Goal: Task Accomplishment & Management: Manage account settings

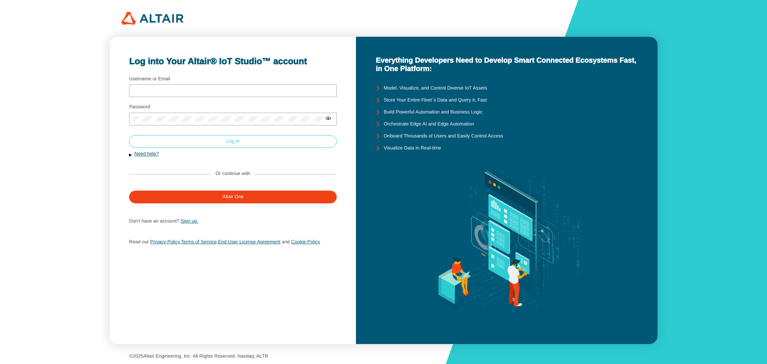
type input "adallal"
click at [209, 141] on paper-button "Log In" at bounding box center [233, 141] width 208 height 13
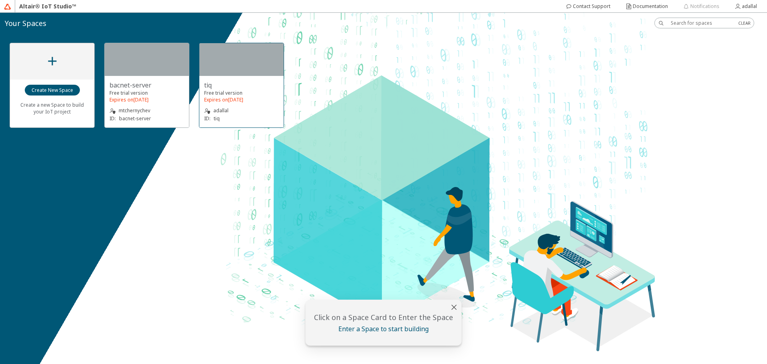
click at [264, 64] on div at bounding box center [241, 59] width 84 height 33
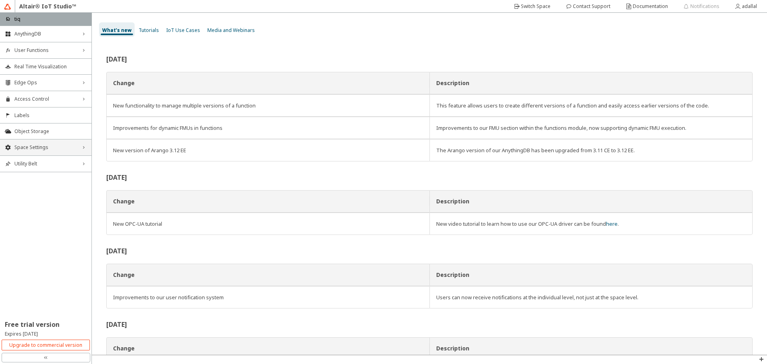
click at [46, 144] on span "Space Settings" at bounding box center [45, 147] width 63 height 6
click at [47, 145] on span "Space Settings" at bounding box center [45, 147] width 63 height 6
click at [56, 101] on span "Access Control" at bounding box center [45, 99] width 63 height 6
click at [38, 146] on span "Space Settings" at bounding box center [45, 147] width 63 height 6
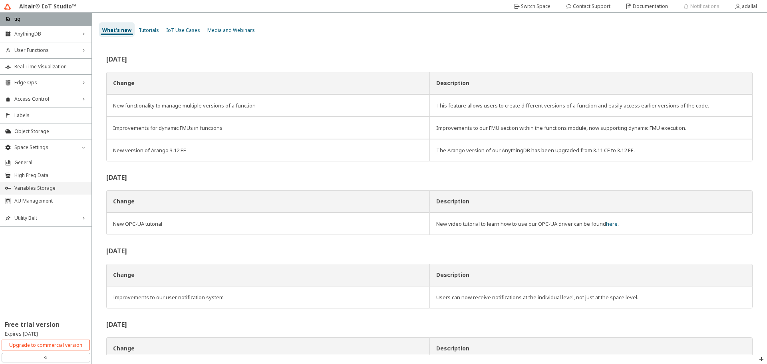
click at [28, 191] on span "Variables Storage" at bounding box center [50, 188] width 72 height 6
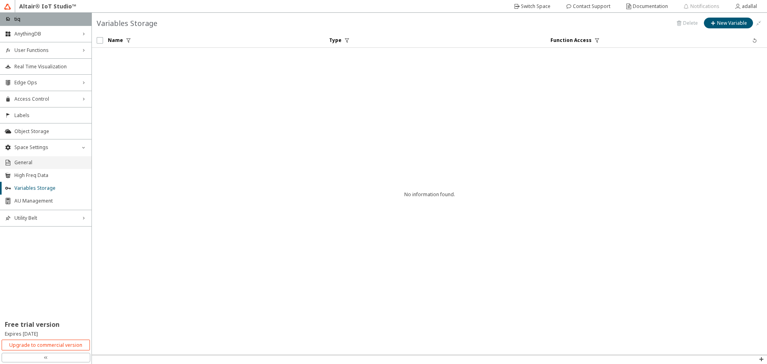
click at [30, 162] on span "General" at bounding box center [50, 162] width 72 height 6
